Goal: Browse casually

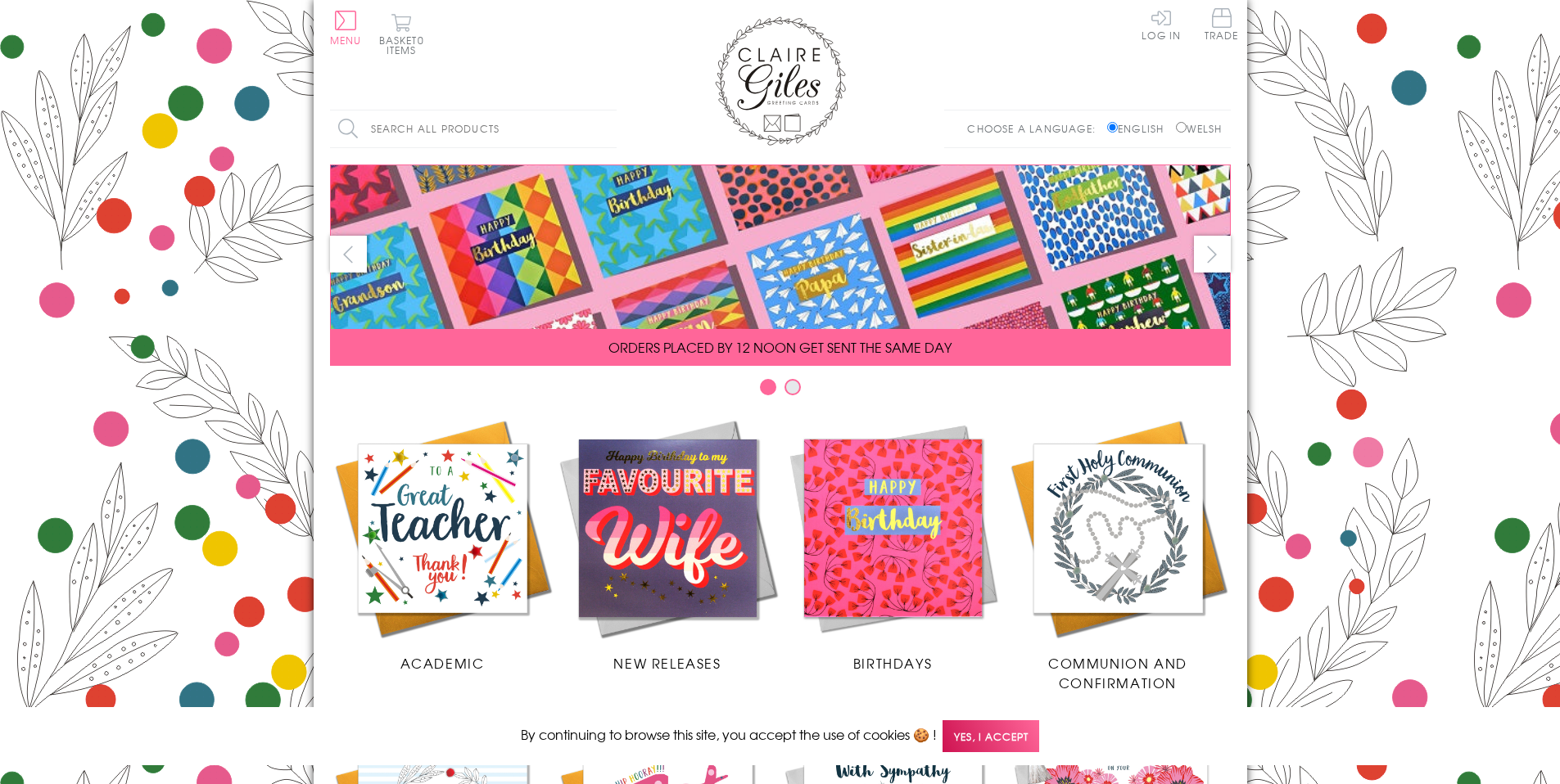
scroll to position [648, 0]
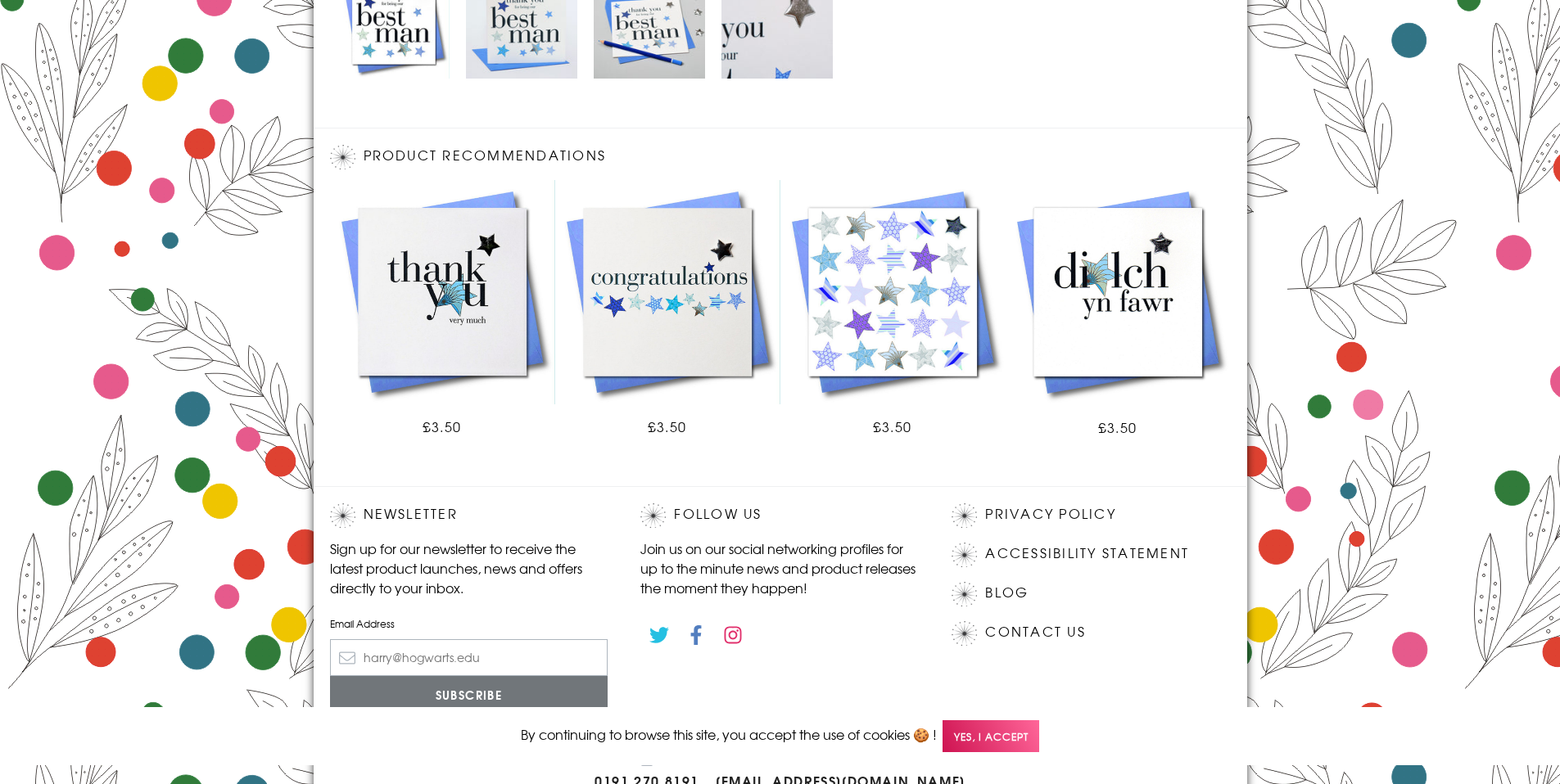
scroll to position [905, 0]
